Goal: Transaction & Acquisition: Purchase product/service

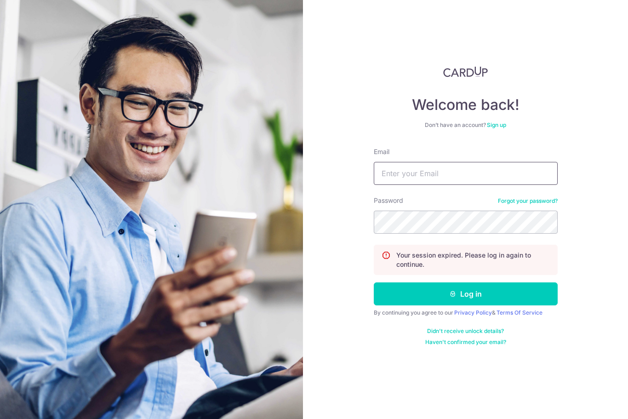
click at [497, 170] on input "Email" at bounding box center [466, 173] width 184 height 23
type input "junhao_21@hotmail.com"
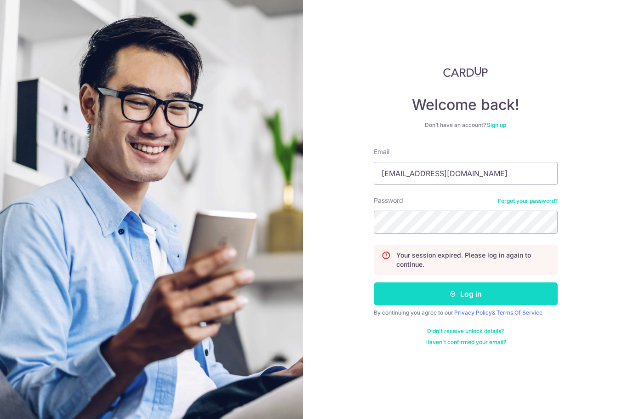
click at [499, 284] on button "Log in" at bounding box center [466, 293] width 184 height 23
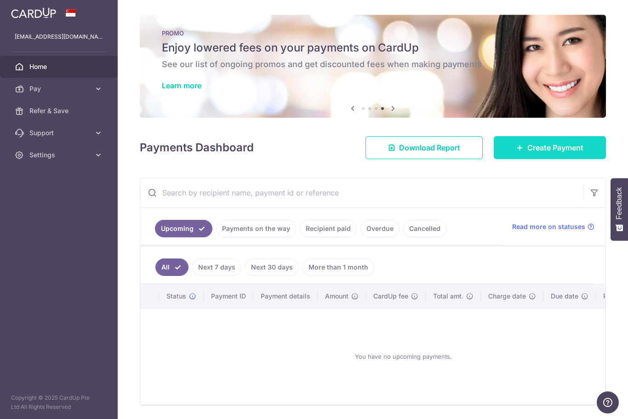
click at [558, 153] on span "Create Payment" at bounding box center [555, 147] width 56 height 11
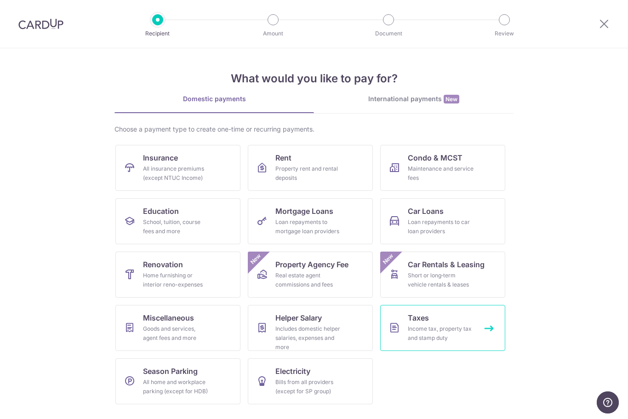
click at [480, 333] on link "Taxes Income tax, property tax and stamp duty" at bounding box center [442, 328] width 125 height 46
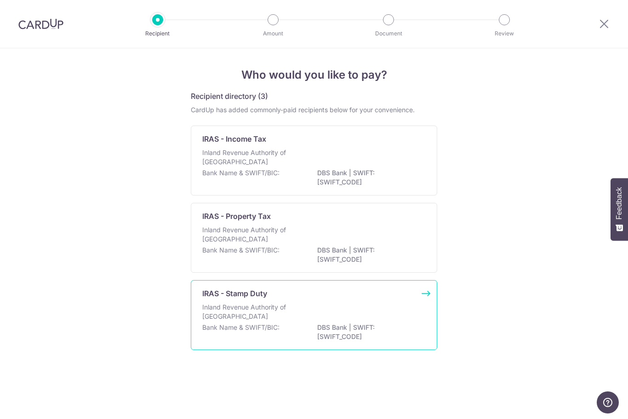
click at [371, 322] on div "Inland Revenue Authority of Singapore" at bounding box center [313, 312] width 223 height 20
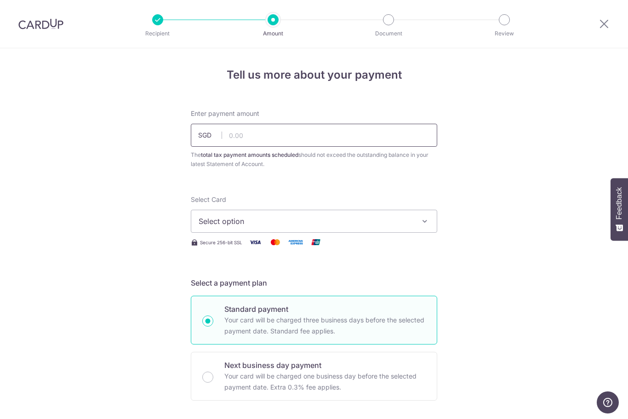
click at [392, 138] on input "text" at bounding box center [314, 135] width 246 height 23
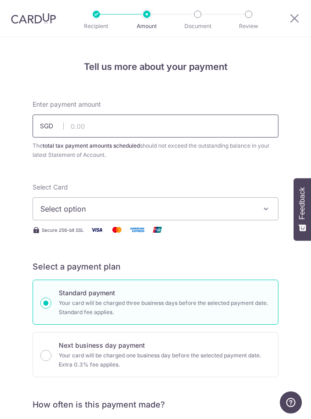
click at [195, 128] on input "text" at bounding box center [156, 125] width 246 height 23
click at [191, 133] on input "text" at bounding box center [156, 125] width 246 height 23
click at [187, 129] on input "text" at bounding box center [156, 125] width 246 height 23
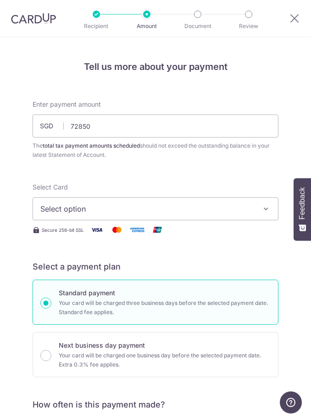
type input "72,850.00"
click at [225, 217] on button "Select option" at bounding box center [156, 208] width 246 height 23
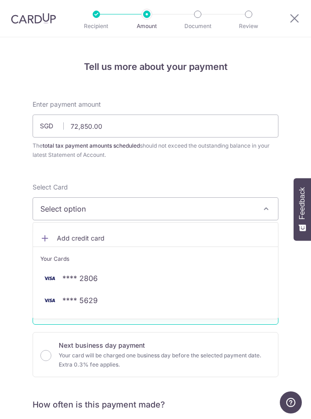
click at [197, 245] on link "Add credit card" at bounding box center [155, 238] width 245 height 17
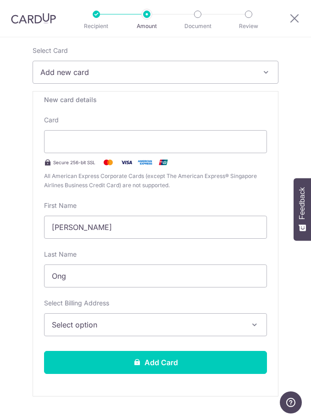
scroll to position [142, 0]
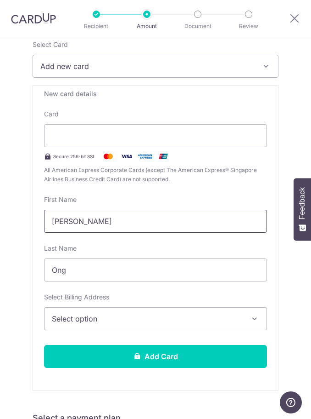
click at [217, 225] on input "Jun Hao" at bounding box center [155, 220] width 223 height 23
type input "J"
type input "Serene"
type input "O"
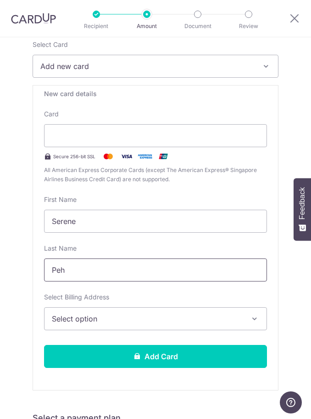
type input "Peh"
click at [230, 318] on span "Select option" at bounding box center [149, 318] width 195 height 11
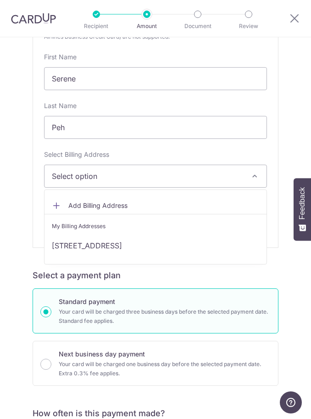
scroll to position [288, 0]
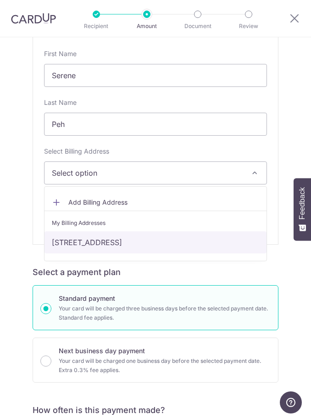
click at [193, 243] on link "8 Dairy Farm Lane, #15-19, Dairy Farm Residences, Singapore, Singapore-677624" at bounding box center [156, 242] width 222 height 22
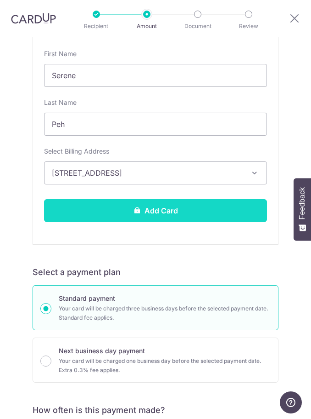
click at [243, 211] on button "Add Card" at bounding box center [155, 210] width 223 height 23
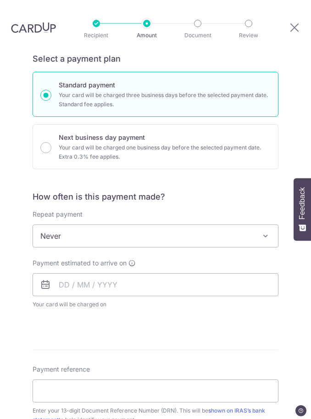
scroll to position [226, 0]
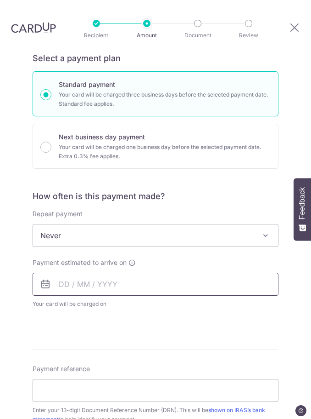
click at [206, 272] on input "text" at bounding box center [156, 283] width 246 height 23
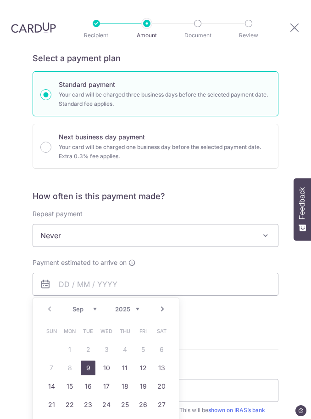
click at [91, 360] on link "9" at bounding box center [88, 367] width 15 height 15
type input "09/09/2025"
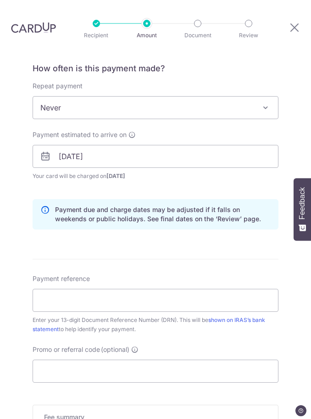
scroll to position [357, 0]
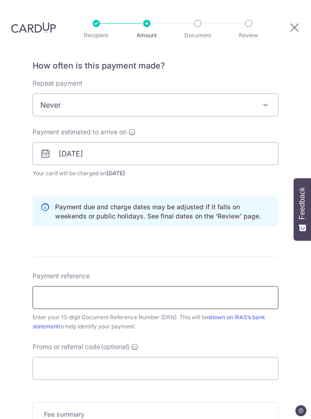
click at [206, 286] on input "Payment reference" at bounding box center [156, 297] width 246 height 23
paste input "2508308740459"
type input "2508308740459"
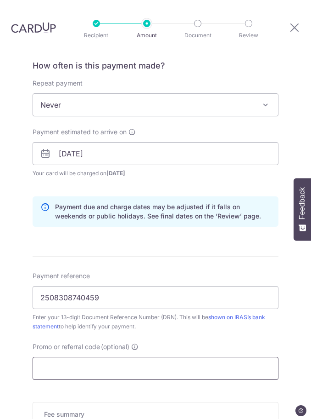
click at [211, 357] on input "Promo or referral code (optional)" at bounding box center [156, 368] width 246 height 23
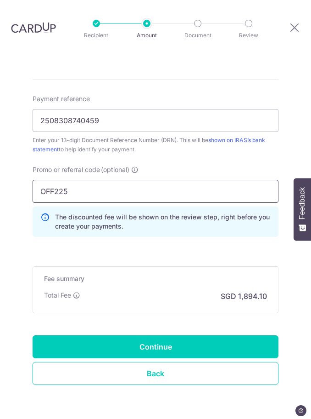
scroll to position [533, 0]
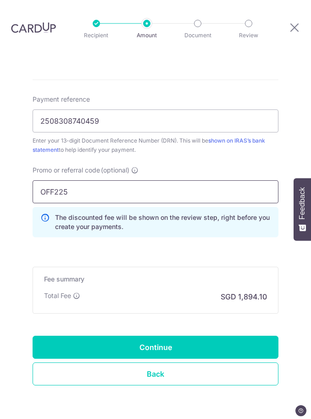
type input "OFF225"
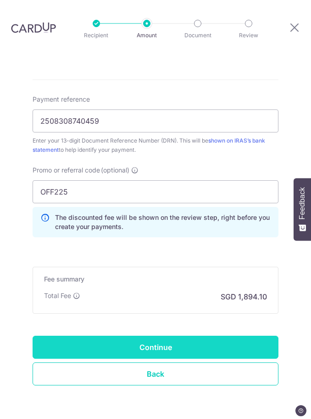
click at [216, 335] on input "Continue" at bounding box center [156, 346] width 246 height 23
type input "Create Schedule"
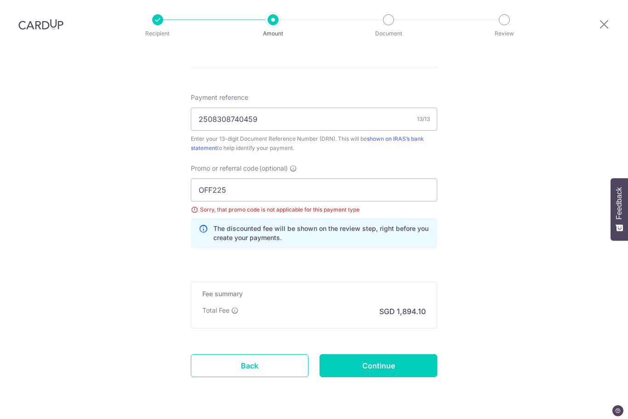
scroll to position [547, 0]
click at [311, 179] on input "OFF225" at bounding box center [314, 190] width 246 height 23
type input "O"
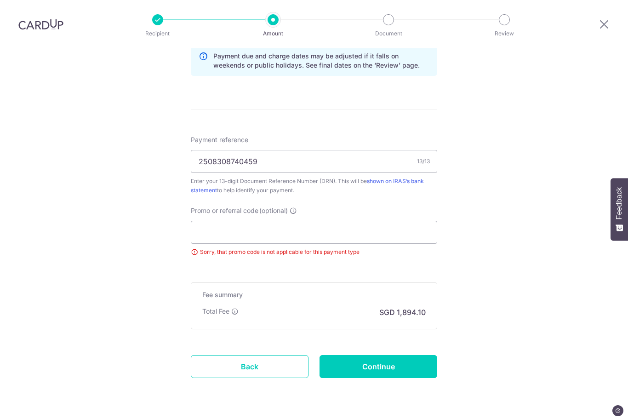
click at [311, 355] on input "Continue" at bounding box center [378, 366] width 118 height 23
type input "Update Schedule"
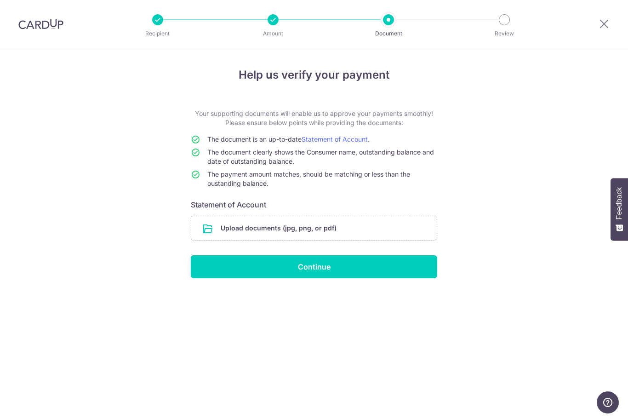
click at [153, 23] on div "Recipient" at bounding box center [157, 19] width 11 height 11
click at [257, 234] on input "file" at bounding box center [313, 228] width 245 height 24
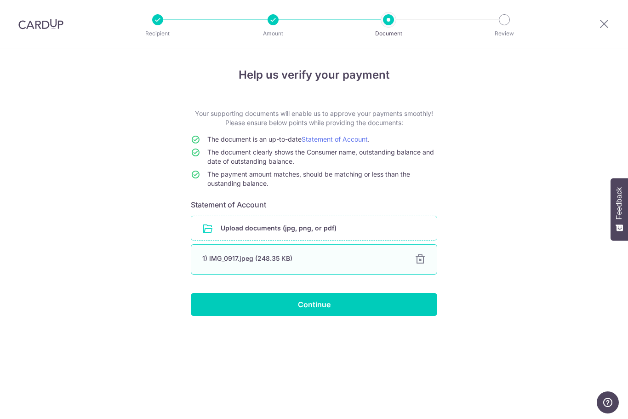
click at [289, 263] on div "1) IMG_0917.jpeg (248.35 KB)" at bounding box center [302, 258] width 201 height 9
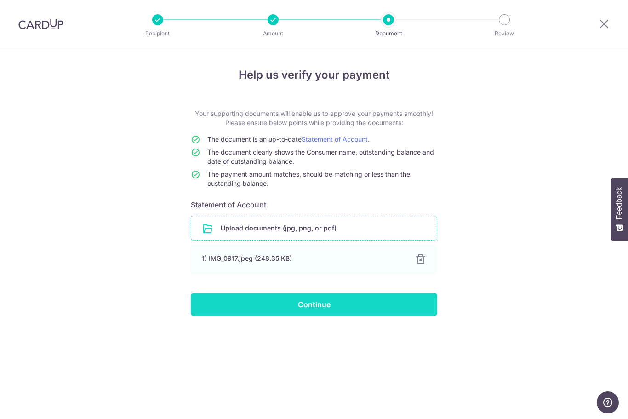
click at [328, 309] on input "Continue" at bounding box center [314, 304] width 246 height 23
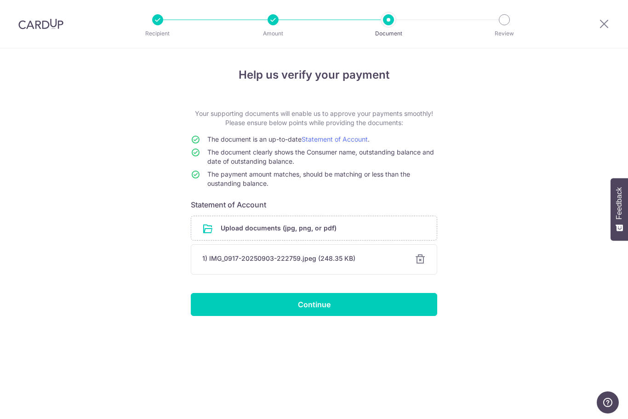
click at [419, 264] on div at bounding box center [419, 259] width 11 height 11
